Goal: Task Accomplishment & Management: Manage account settings

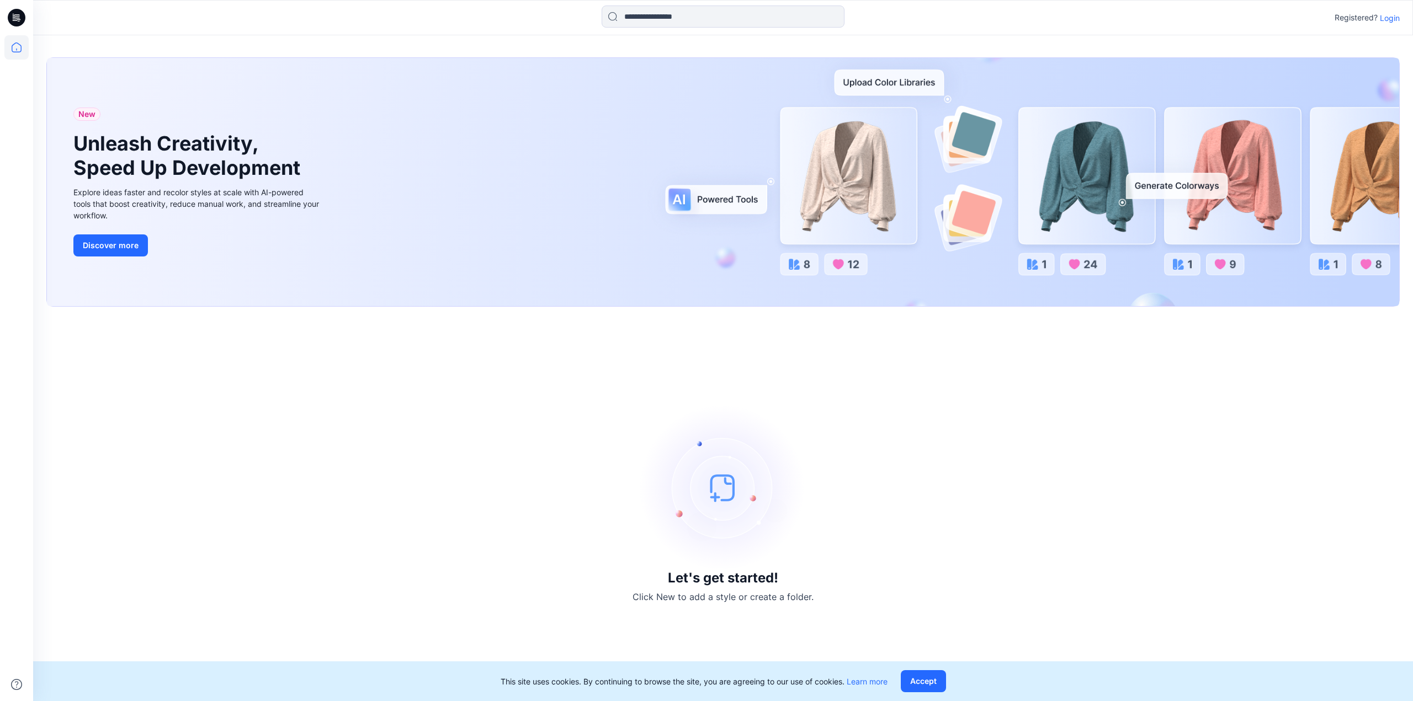
click at [1390, 16] on p "Login" at bounding box center [1390, 18] width 20 height 12
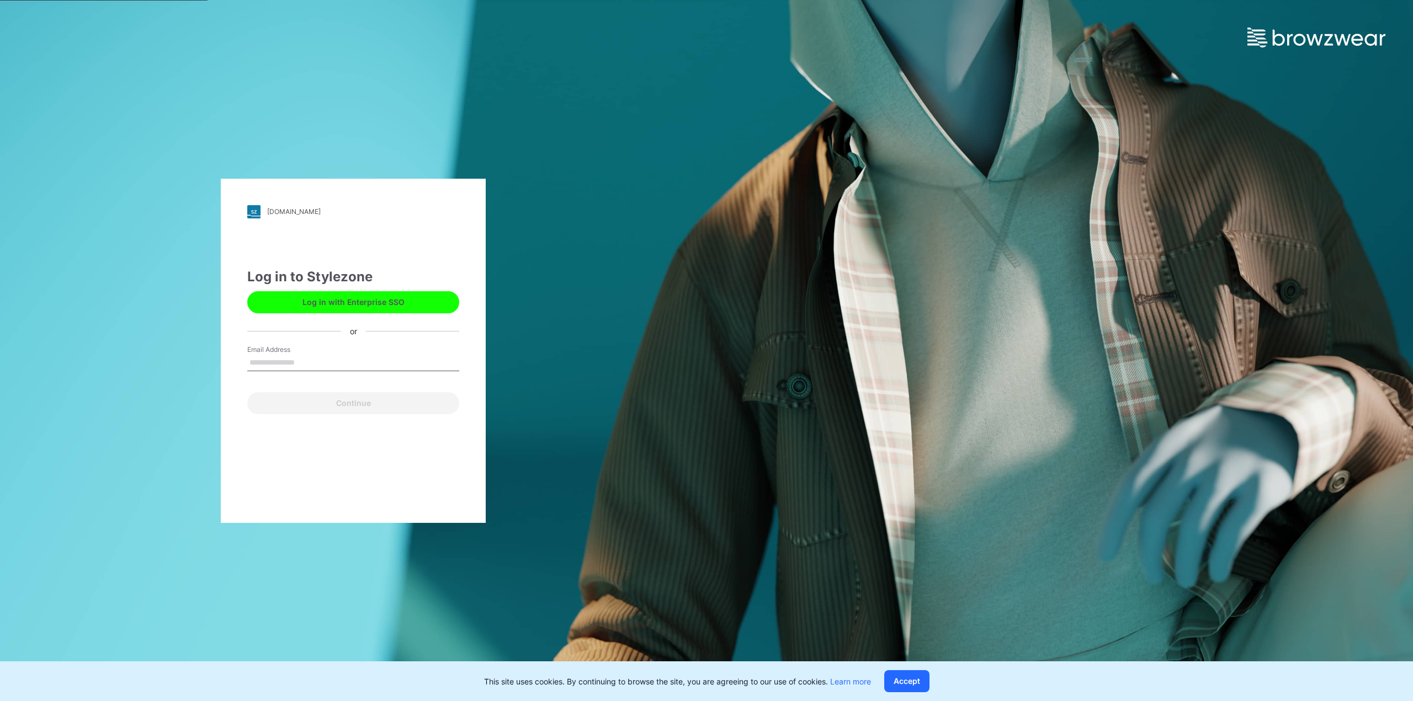
click at [279, 361] on input "Email Address" at bounding box center [353, 363] width 212 height 17
type input "**********"
click at [285, 401] on button "Continue" at bounding box center [353, 403] width 212 height 22
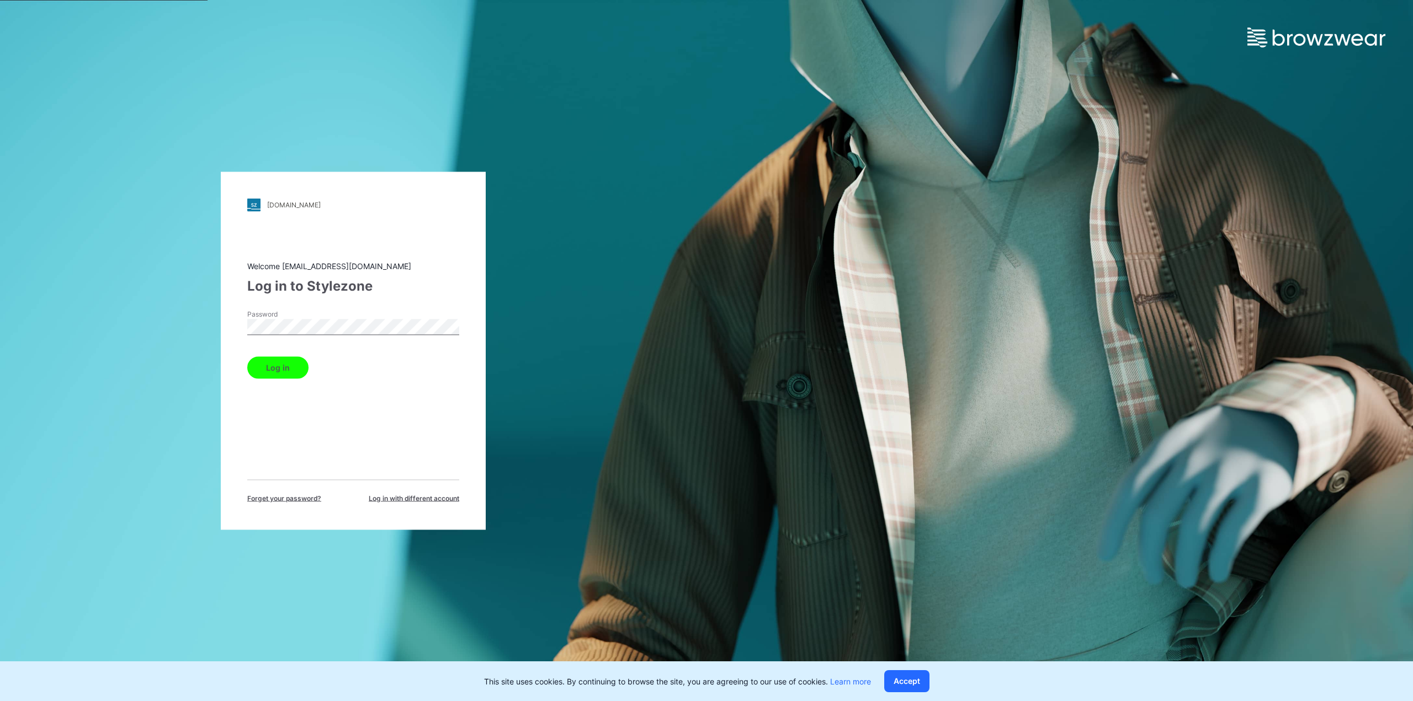
click at [285, 369] on button "Log in" at bounding box center [277, 367] width 61 height 22
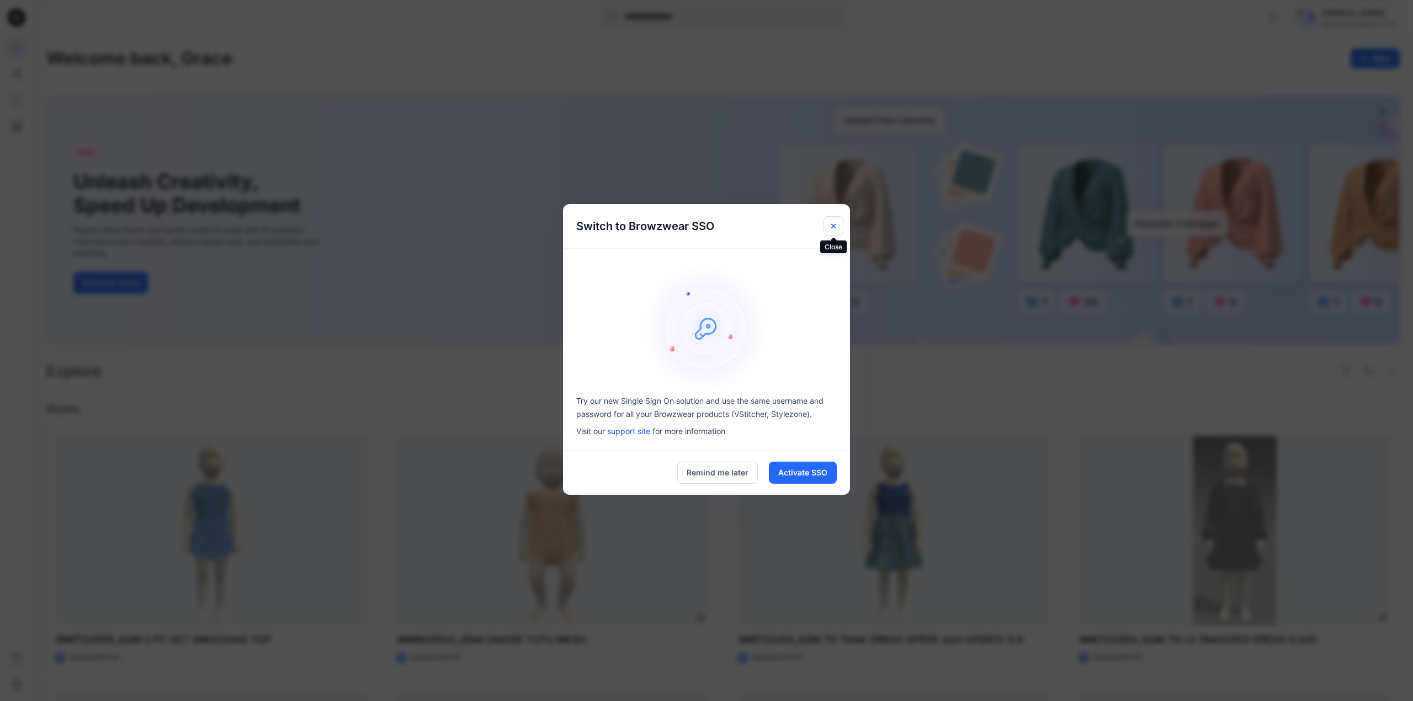
click at [837, 226] on icon "Close" at bounding box center [833, 226] width 9 height 9
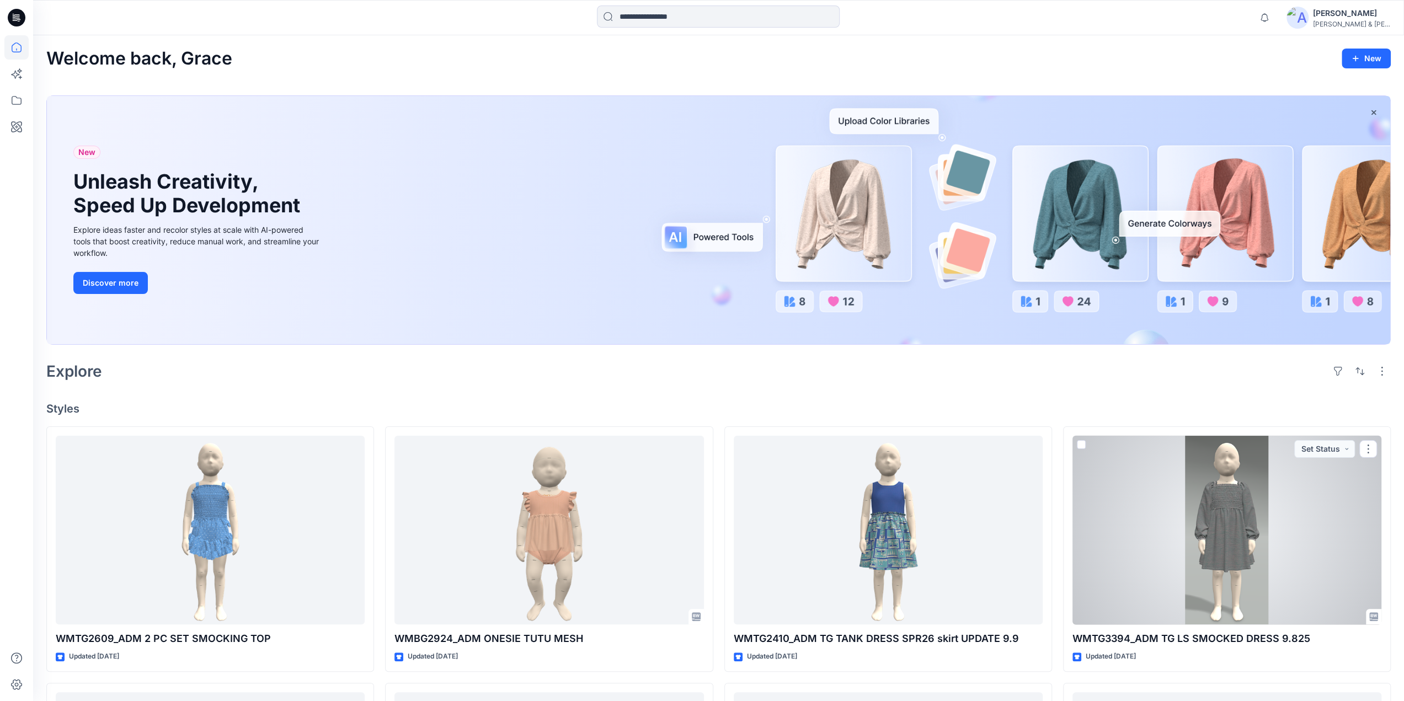
click at [1210, 474] on div at bounding box center [1227, 530] width 309 height 189
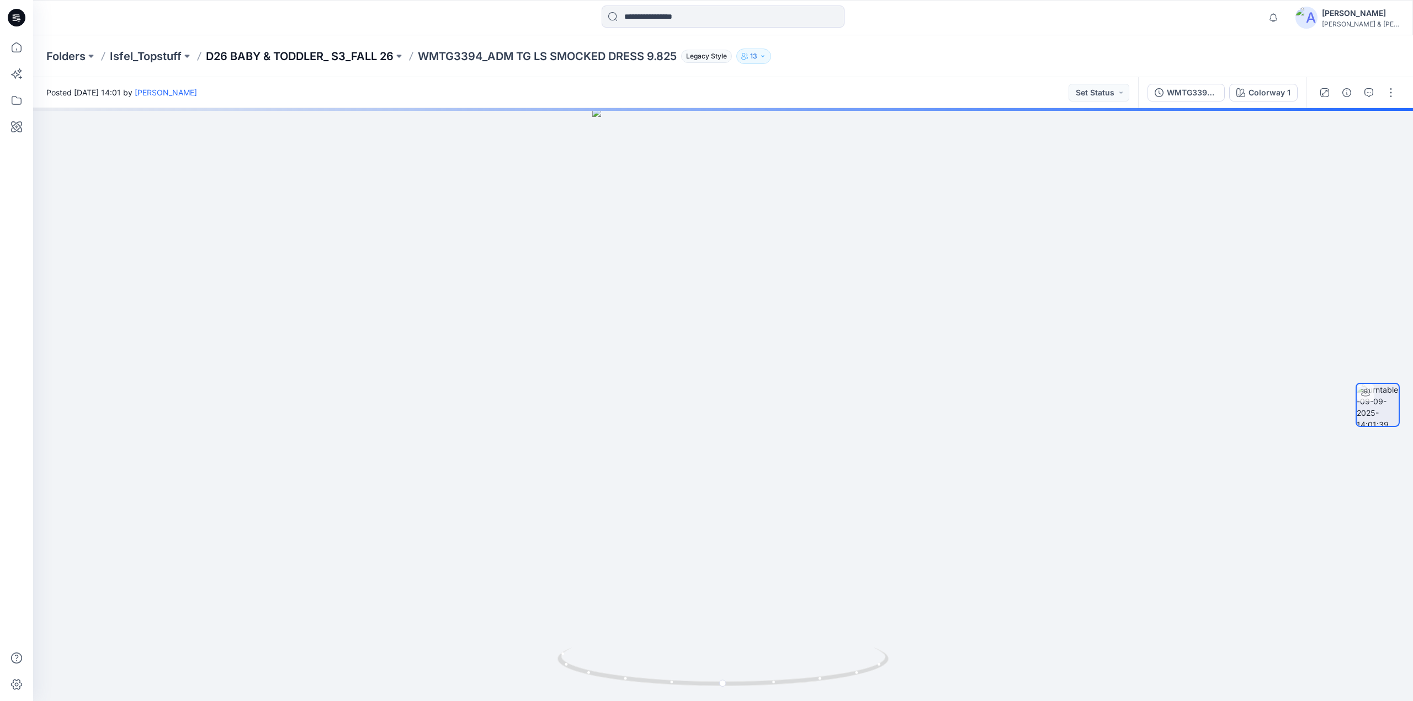
click at [341, 57] on p "D26 BABY & TODDLER_ S3_FALL 26" at bounding box center [300, 56] width 188 height 15
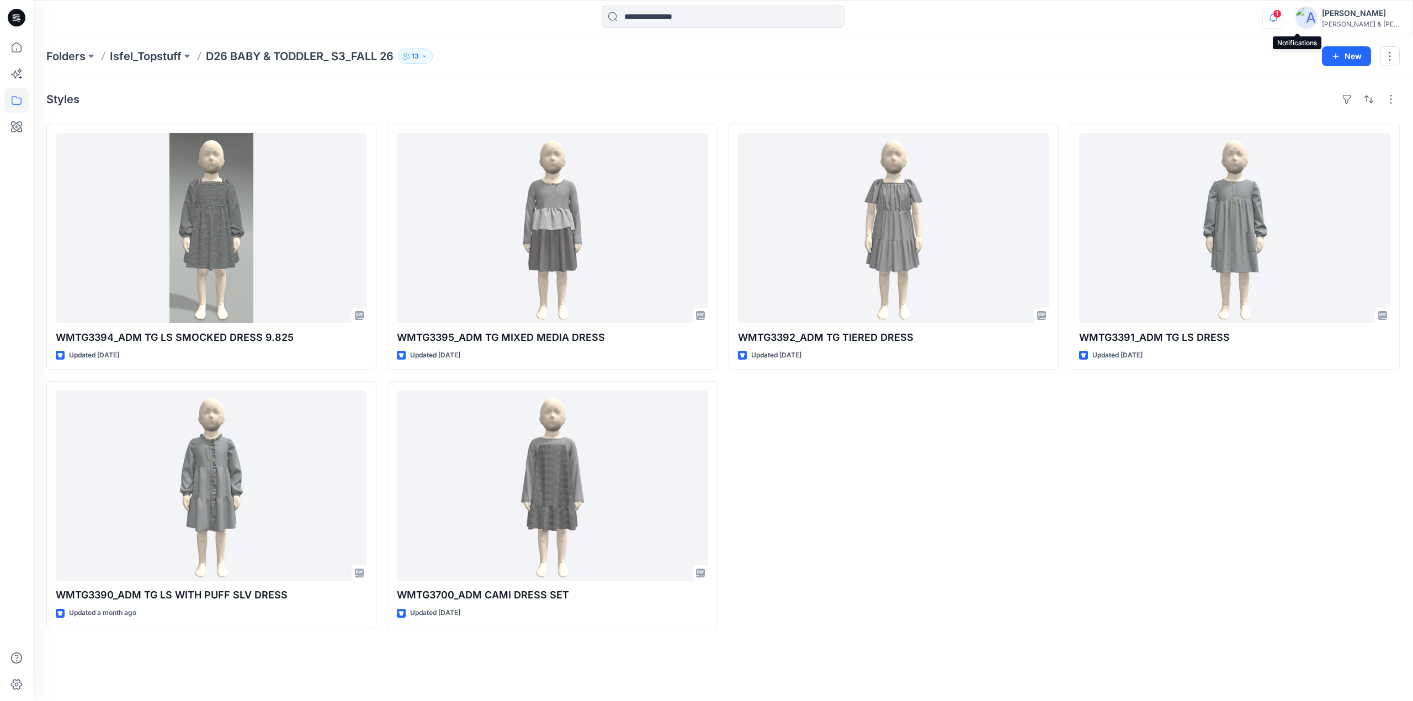
click at [1284, 16] on icon "button" at bounding box center [1273, 18] width 21 height 22
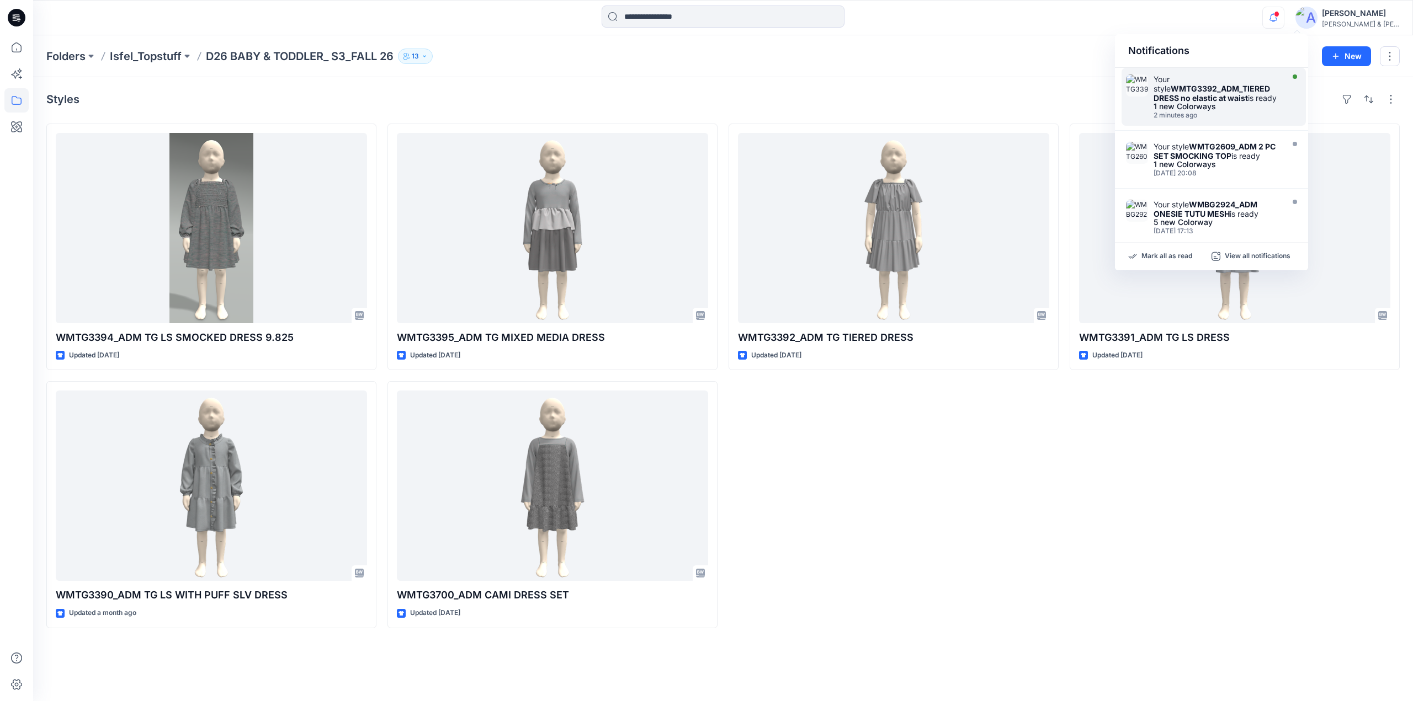
click at [1209, 82] on div "Your style WMTG3392_ADM_TIERED DRESS no elastic at waist is ready" at bounding box center [1216, 88] width 127 height 28
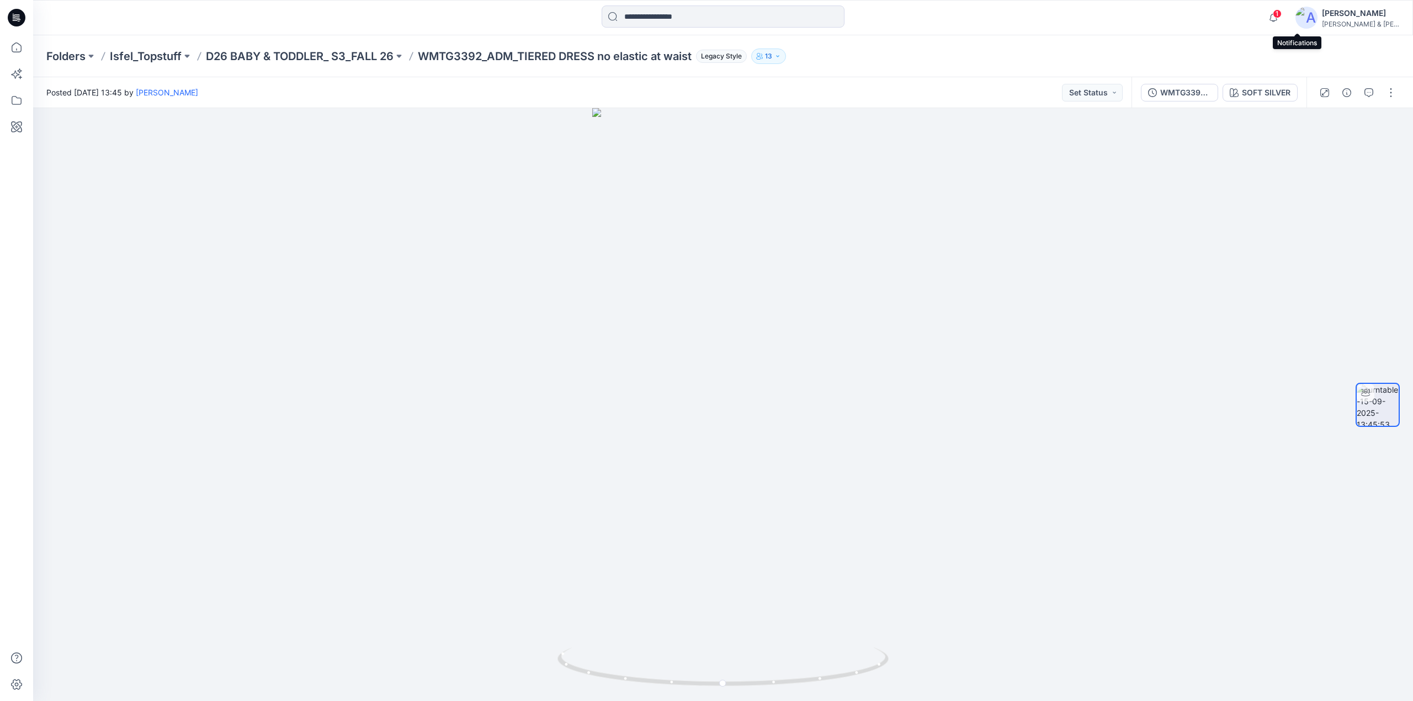
click at [1304, 6] on div "1 Notifications Your style WMTG3392_ADM_TIERED DRESS no elastic at waist is rea…" at bounding box center [1330, 18] width 137 height 24
click at [1284, 14] on icon "button" at bounding box center [1273, 18] width 21 height 22
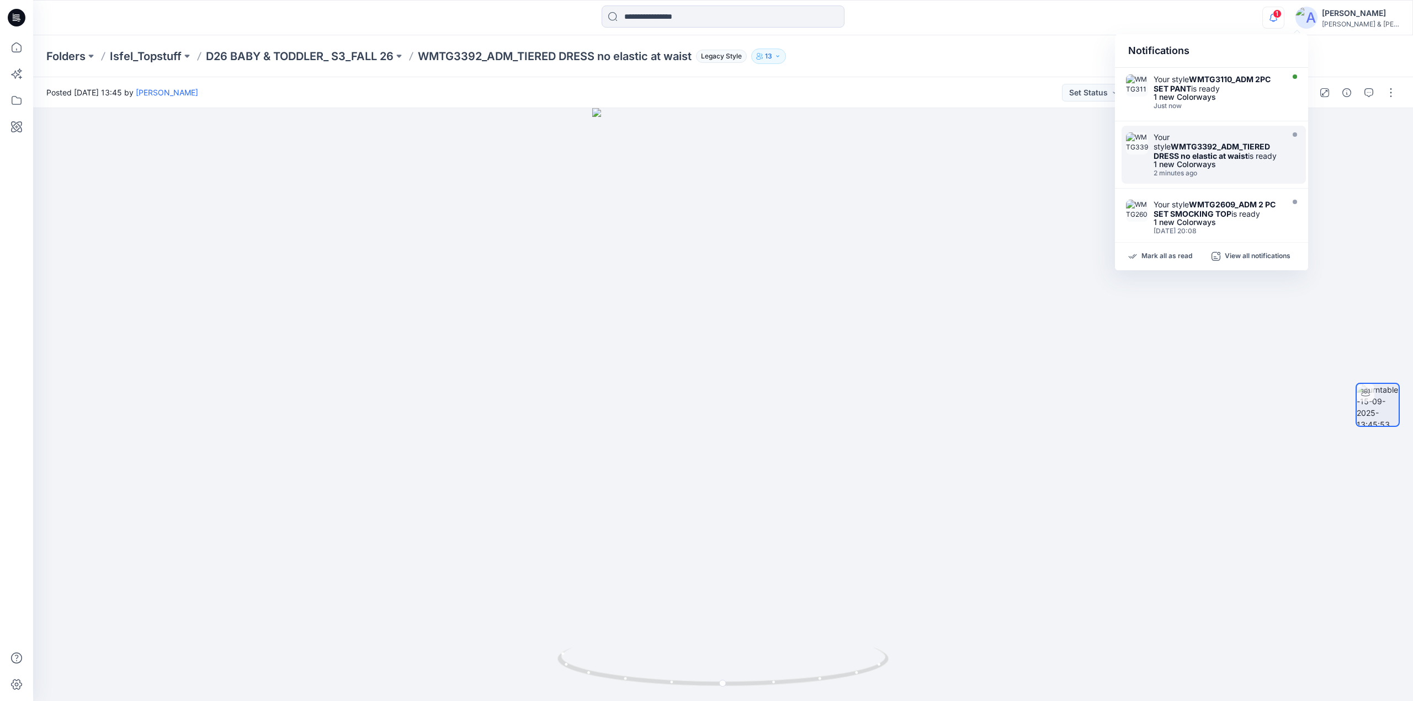
click at [1227, 87] on div "Your style WMTG3110_ADM 2PC SET PANT is ready" at bounding box center [1216, 83] width 127 height 19
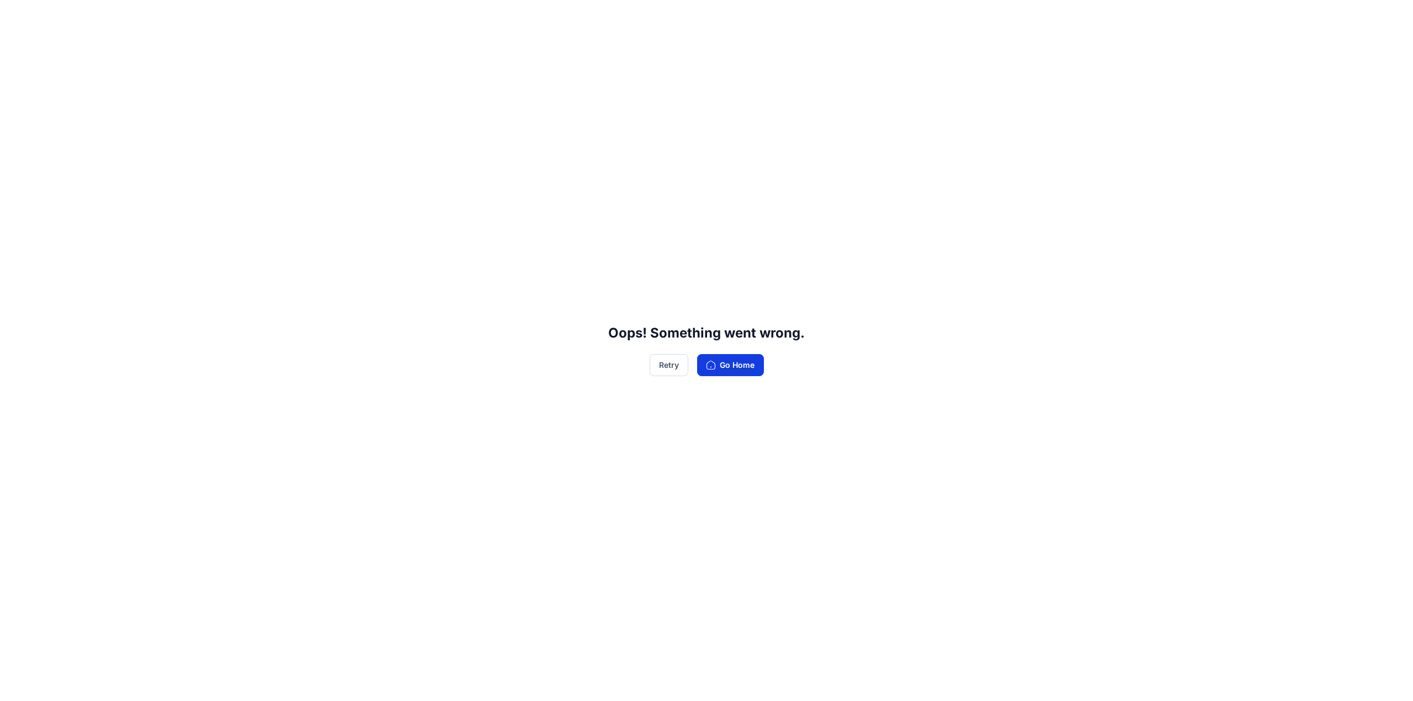
click at [725, 365] on button "Go Home" at bounding box center [730, 365] width 67 height 22
click at [661, 363] on button "Retry" at bounding box center [669, 365] width 39 height 22
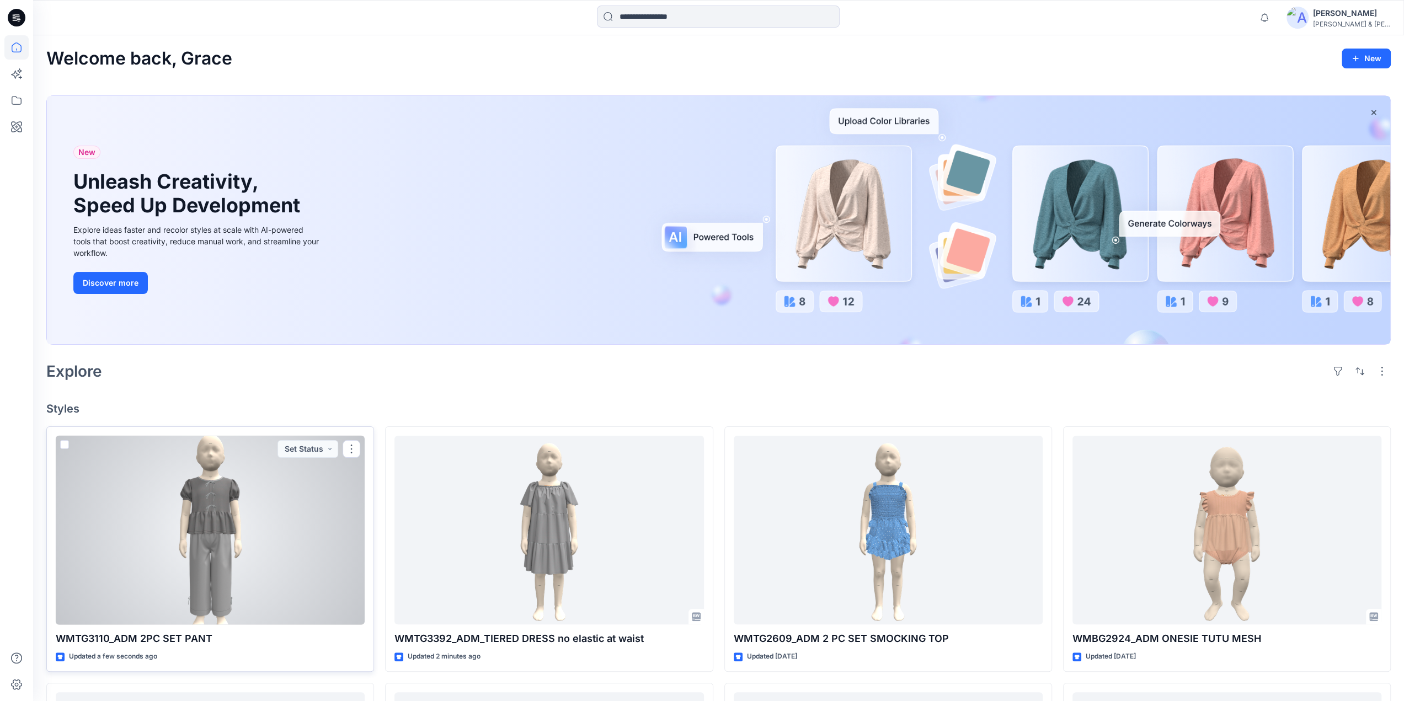
click at [221, 500] on div at bounding box center [210, 530] width 309 height 189
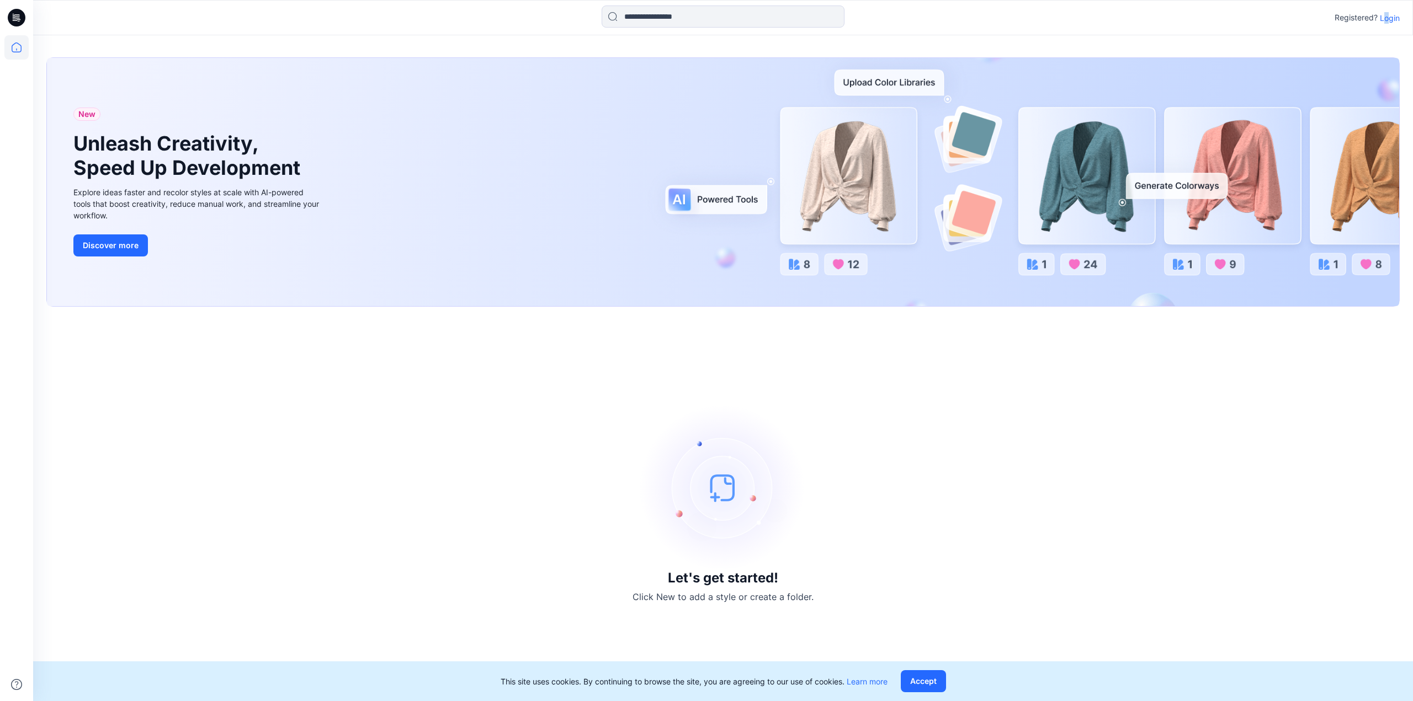
click at [1386, 17] on p "Login" at bounding box center [1390, 18] width 20 height 12
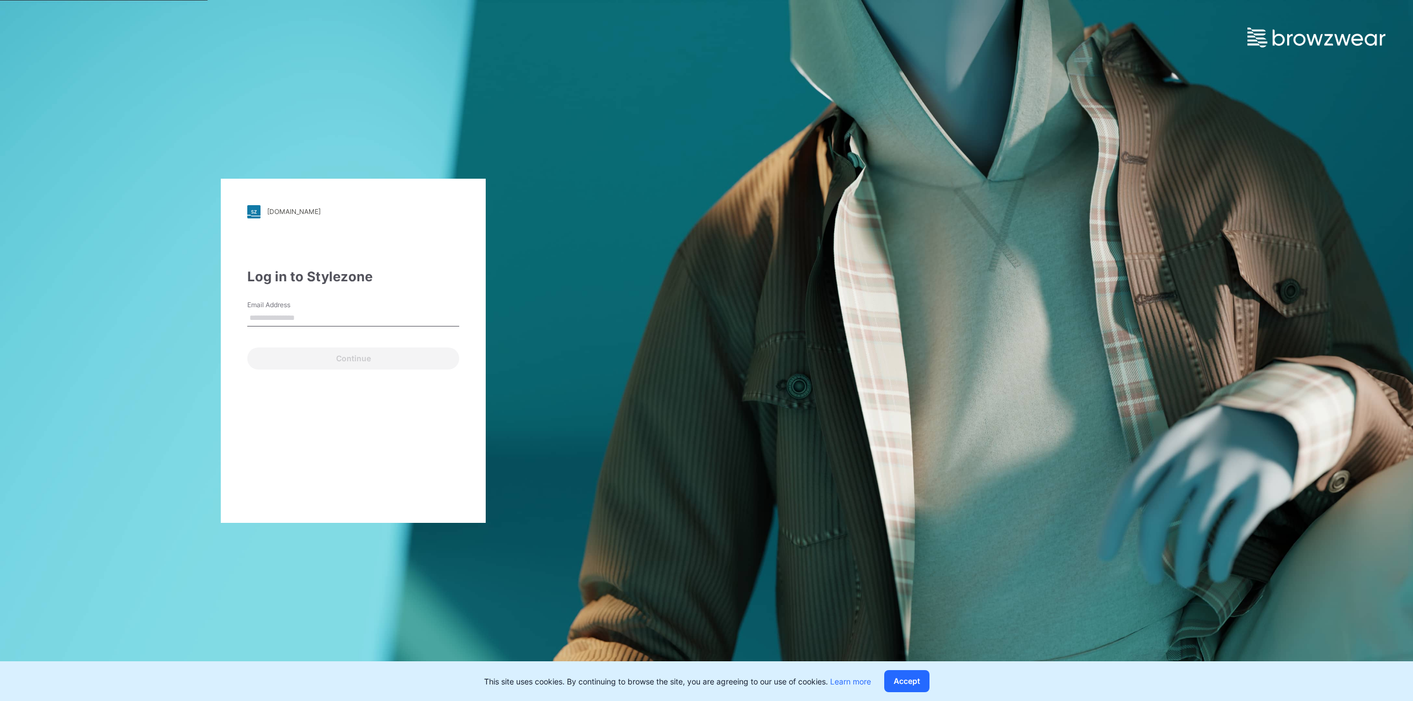
type input "**********"
click at [324, 361] on button "Continue" at bounding box center [353, 359] width 212 height 22
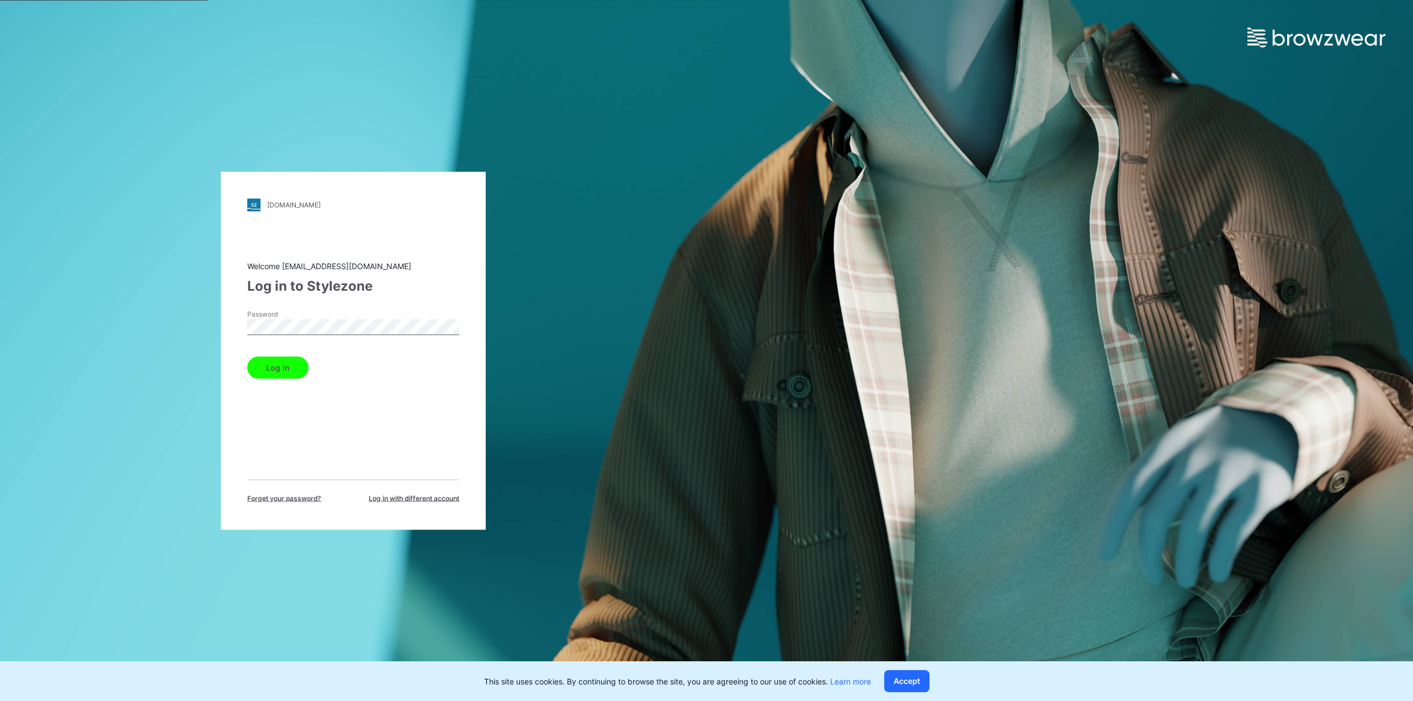
click at [285, 365] on button "Log in" at bounding box center [277, 367] width 61 height 22
